Goal: Transaction & Acquisition: Purchase product/service

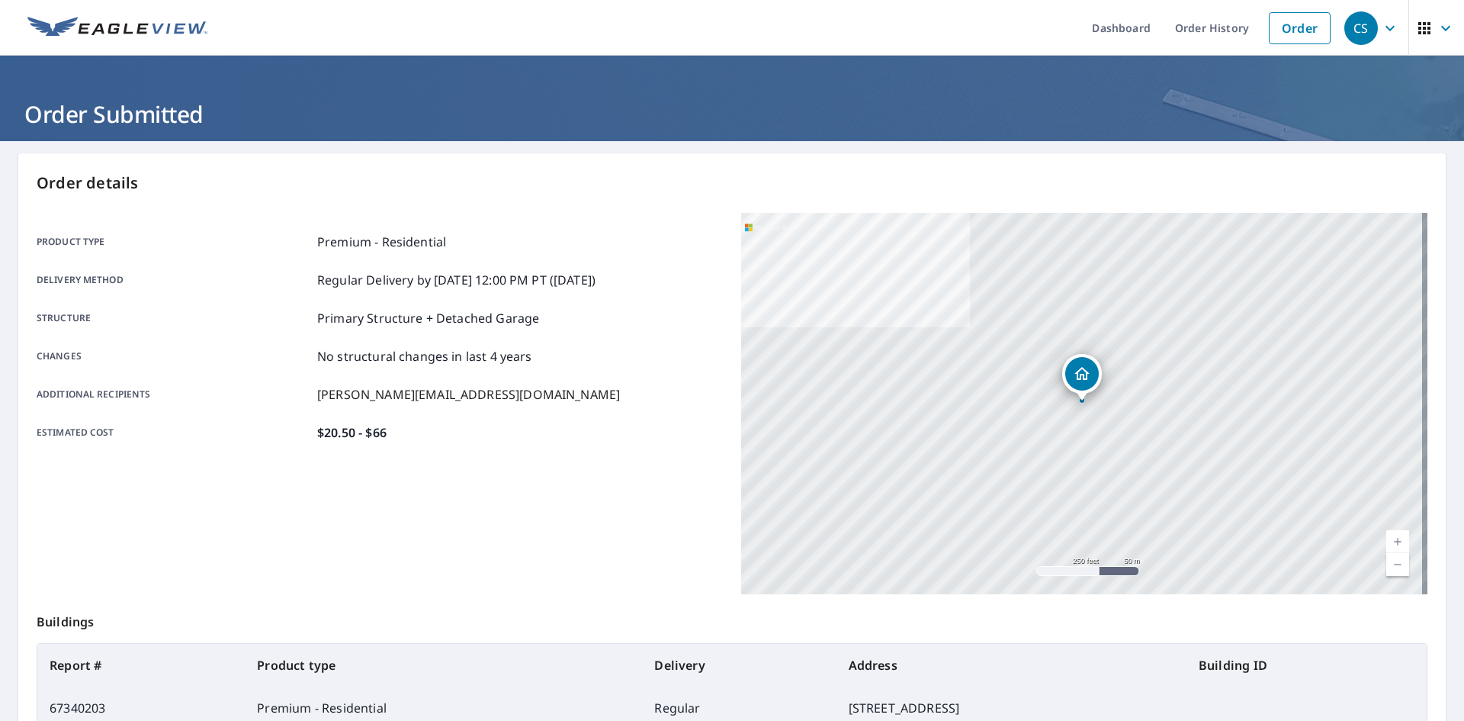
scroll to position [137, 0]
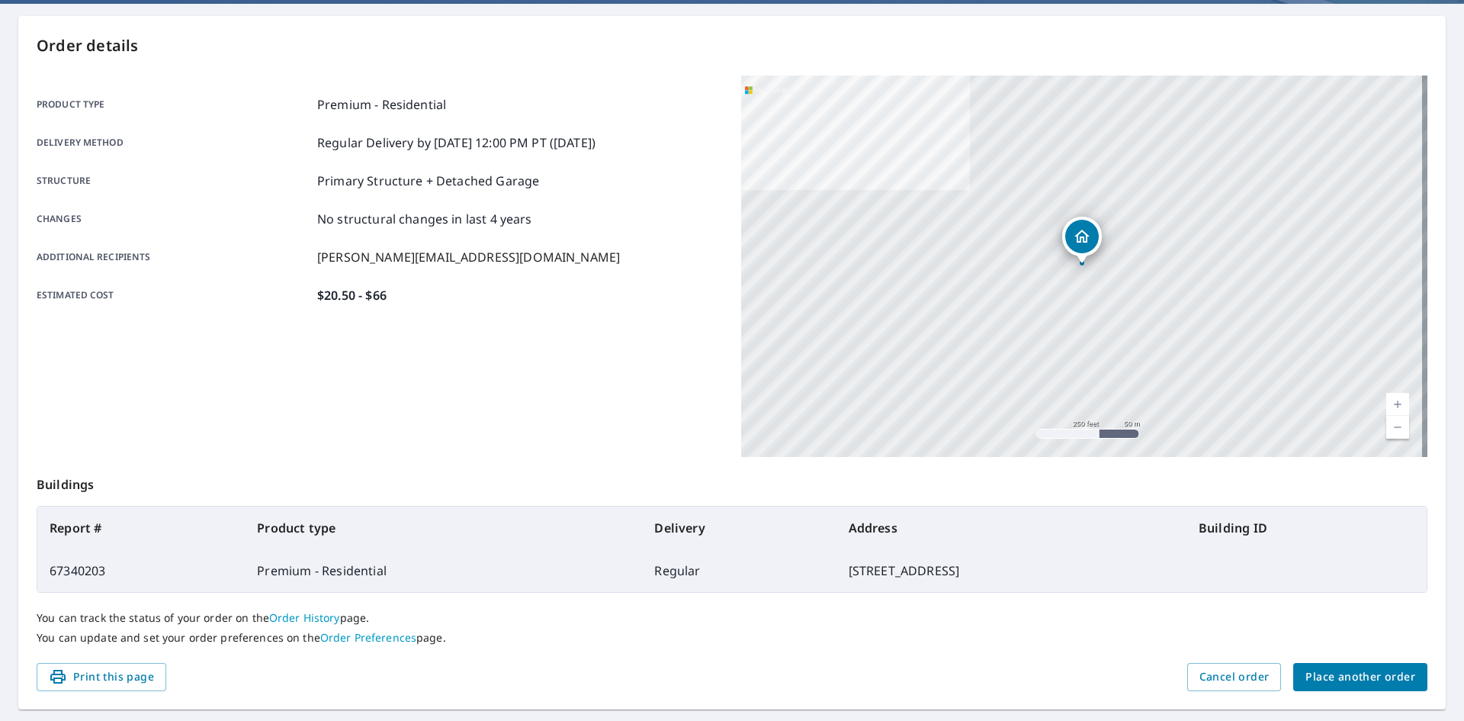
click at [1377, 672] on span "Place another order" at bounding box center [1361, 676] width 110 height 19
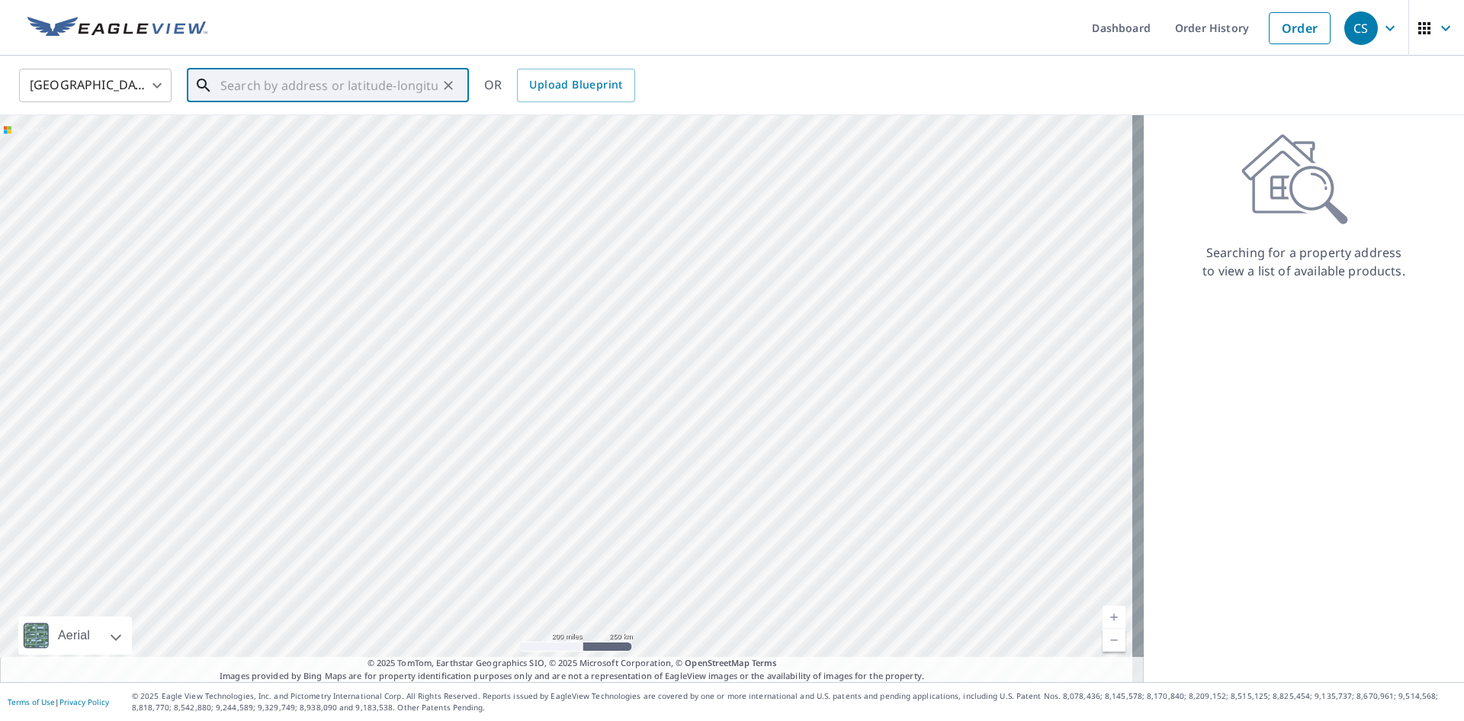
click at [288, 94] on input "text" at bounding box center [328, 85] width 217 height 43
click at [293, 131] on span "[STREET_ADDRESS]" at bounding box center [336, 130] width 239 height 18
type input "[STREET_ADDRESS]"
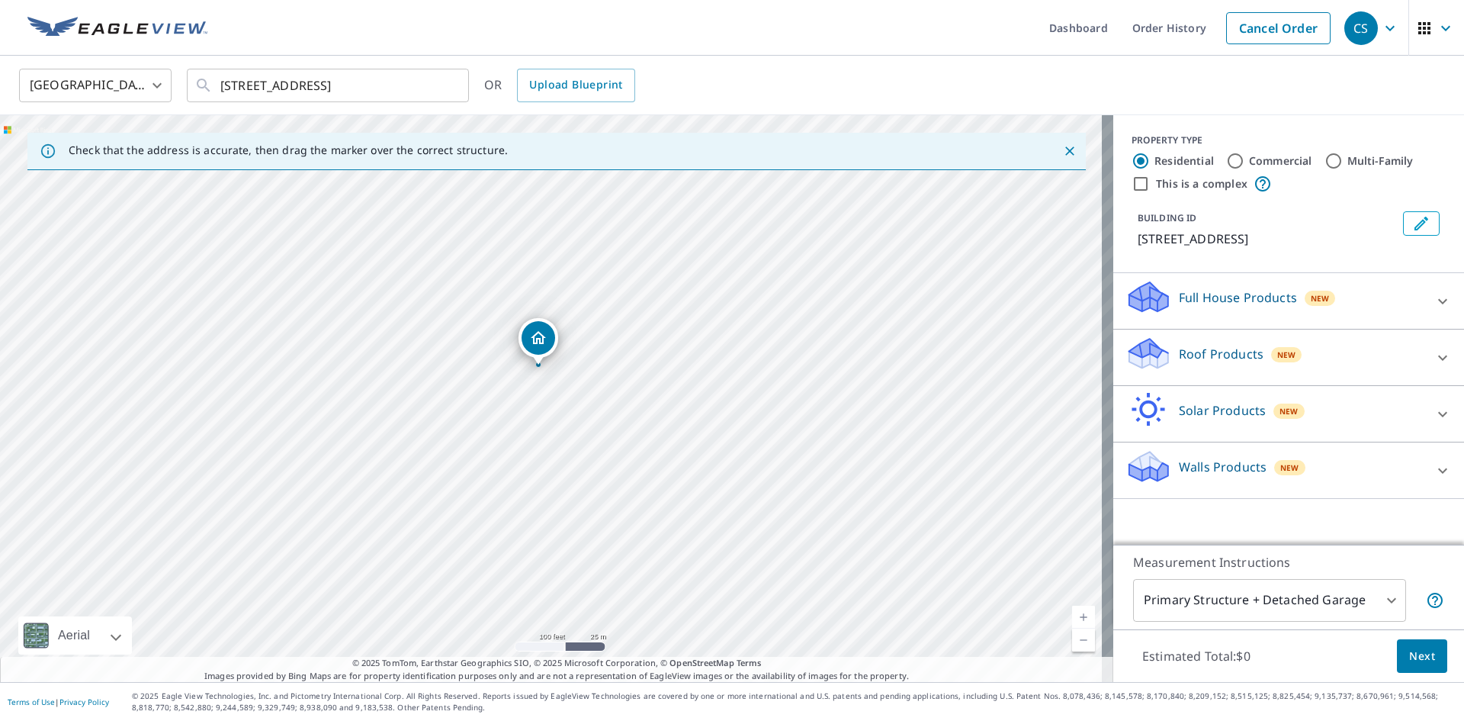
click at [1205, 360] on p "Roof Products" at bounding box center [1221, 354] width 85 height 18
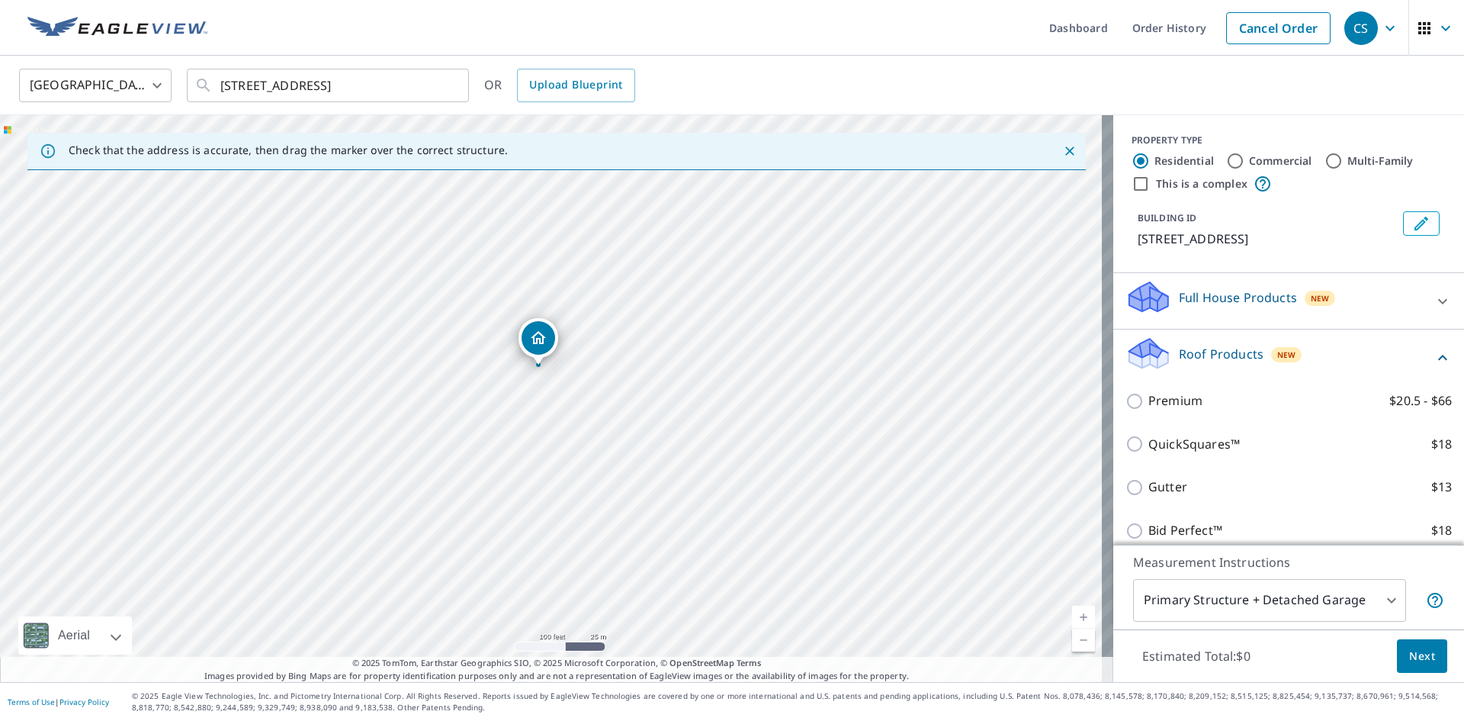
click at [1155, 403] on p "Premium" at bounding box center [1176, 400] width 54 height 19
click at [1149, 403] on input "Premium $20.5 - $66" at bounding box center [1137, 401] width 23 height 18
checkbox input "true"
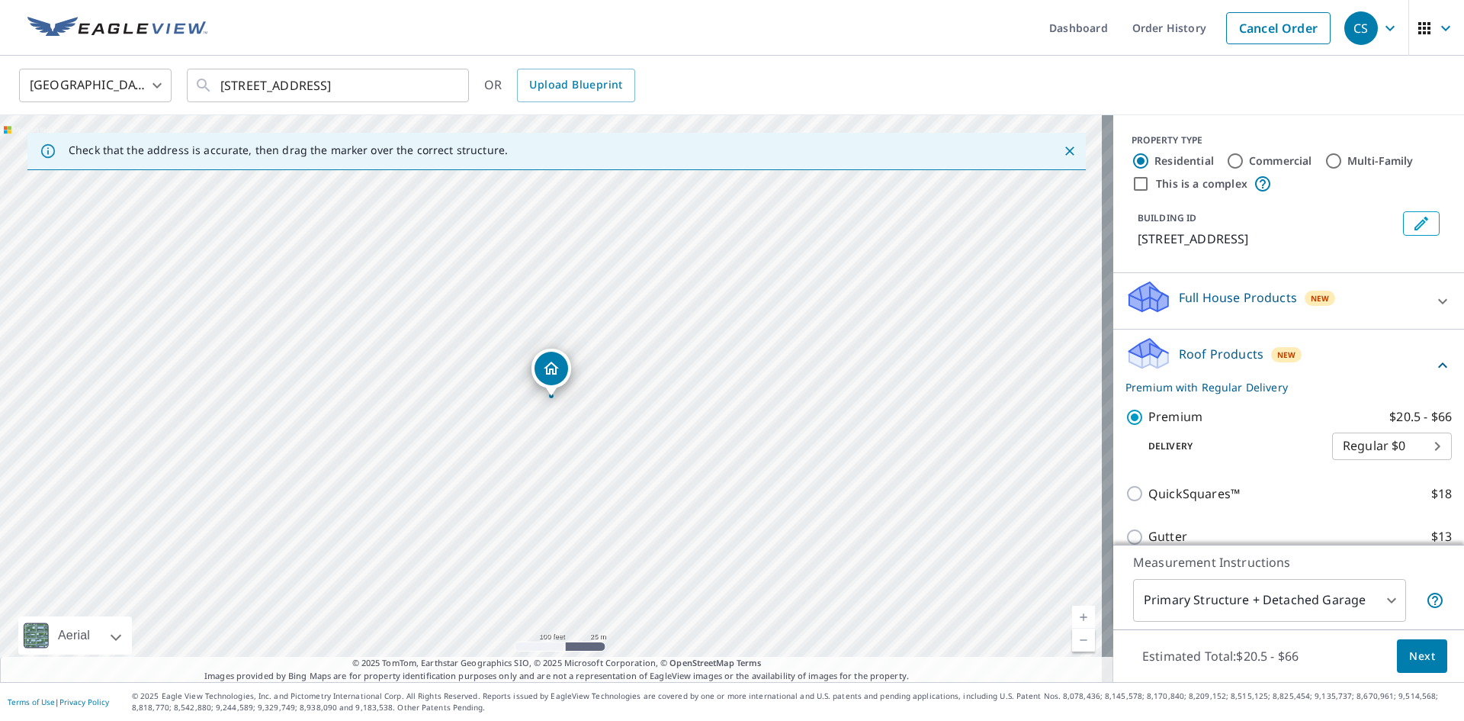
click at [1418, 644] on button "Next" at bounding box center [1422, 656] width 50 height 34
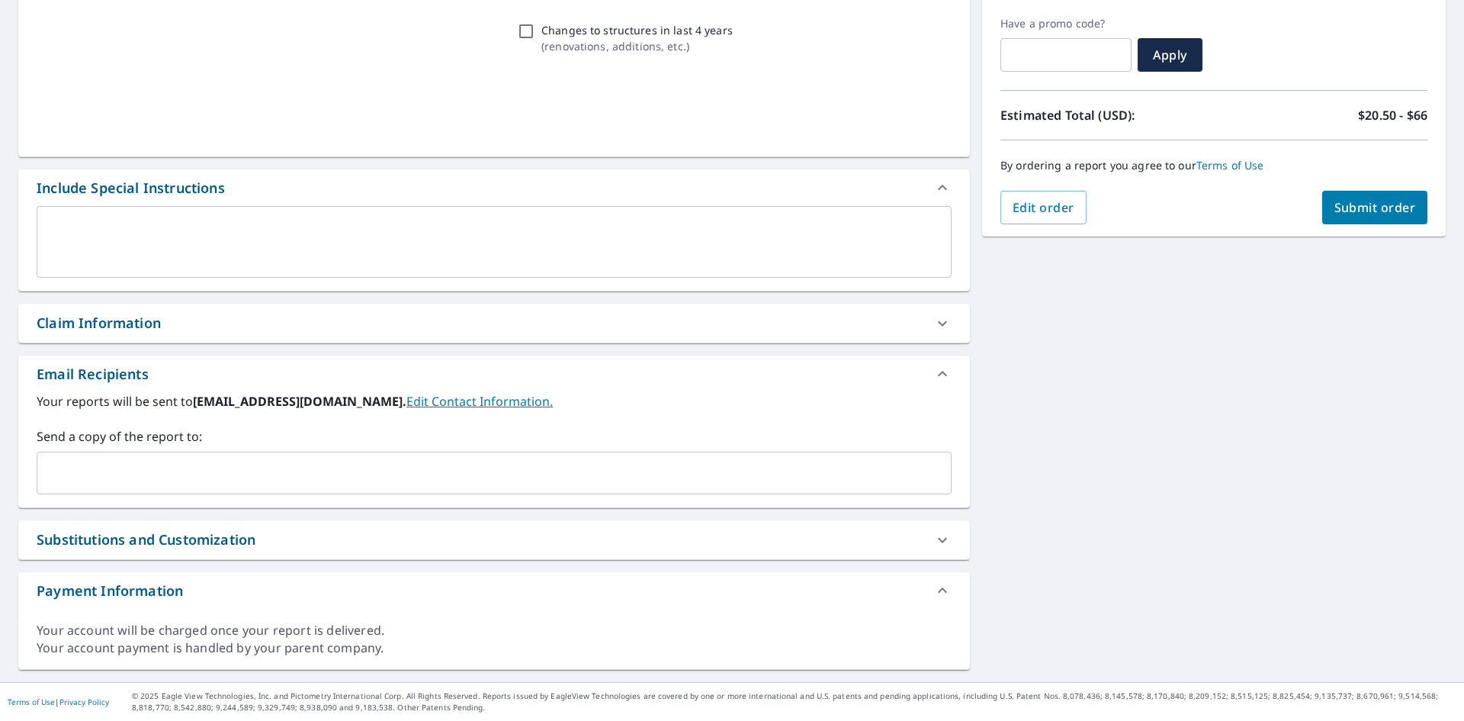
scroll to position [250, 0]
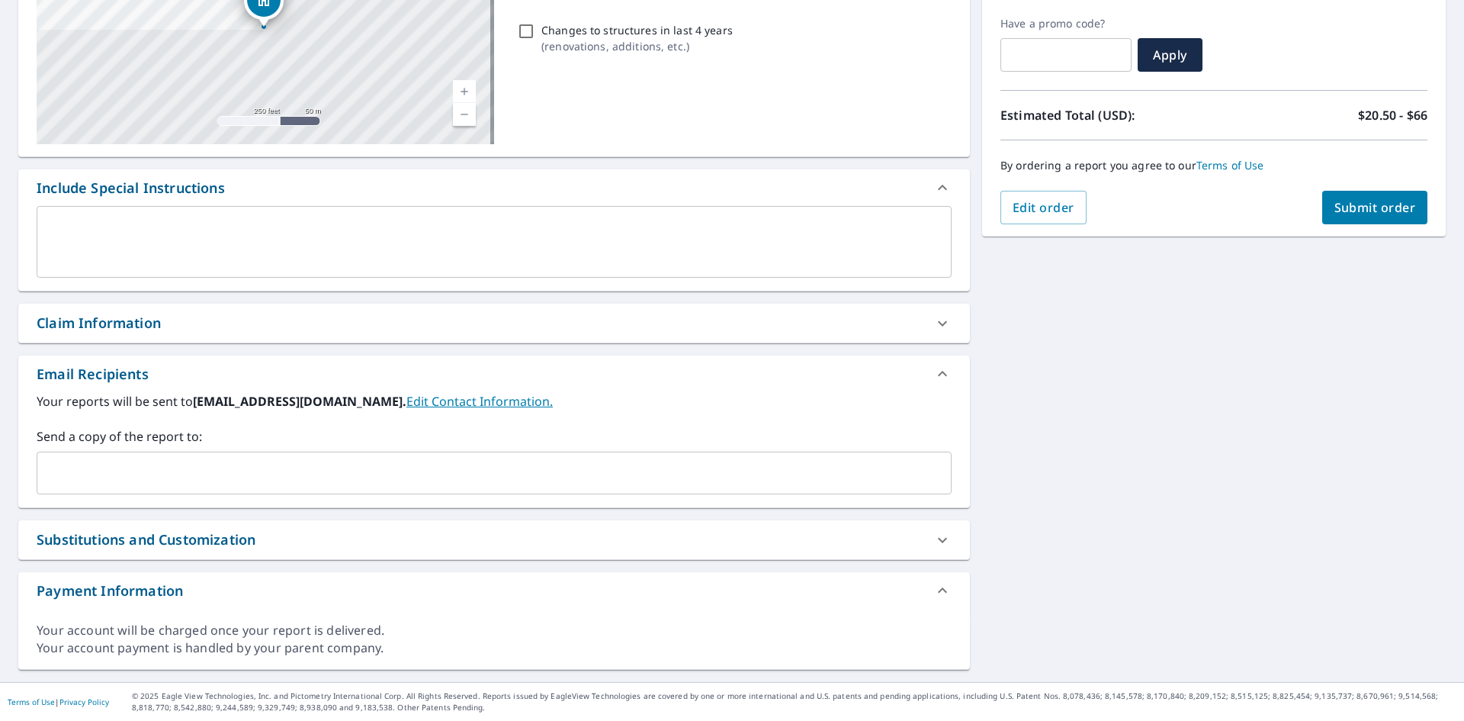
click at [126, 465] on input "text" at bounding box center [482, 472] width 879 height 29
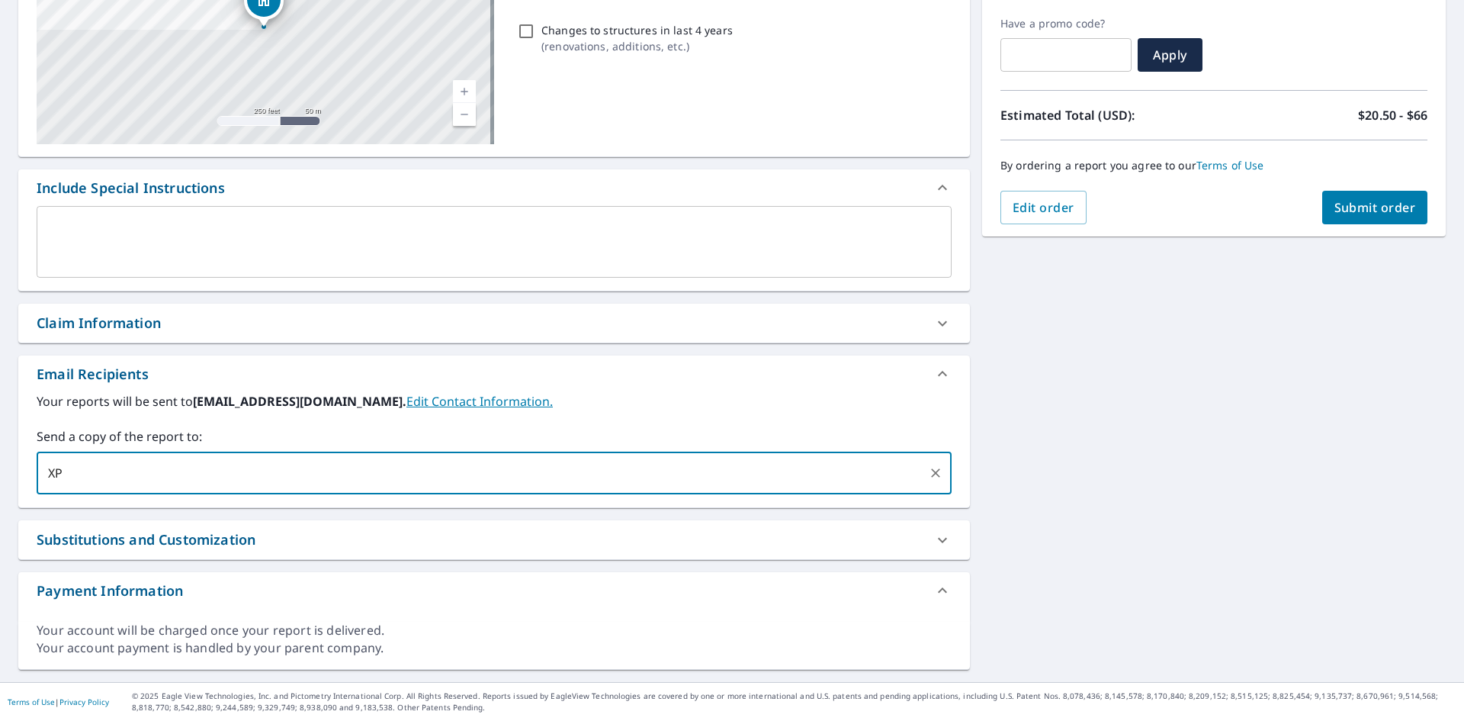
type input "X"
type input "[EMAIL_ADDRESS][DOMAIN_NAME]"
click at [1361, 207] on span "Submit order" at bounding box center [1376, 207] width 82 height 17
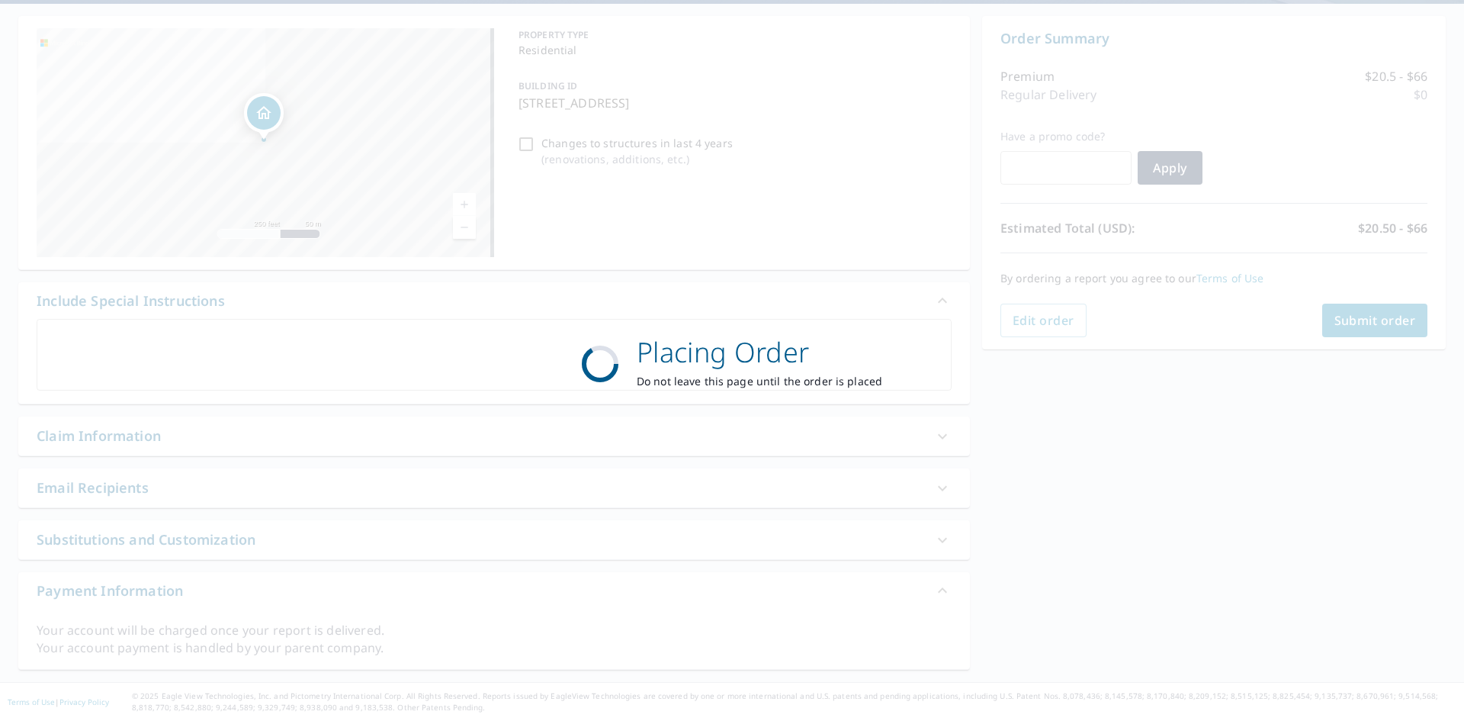
scroll to position [137, 0]
